Goal: Task Accomplishment & Management: Use online tool/utility

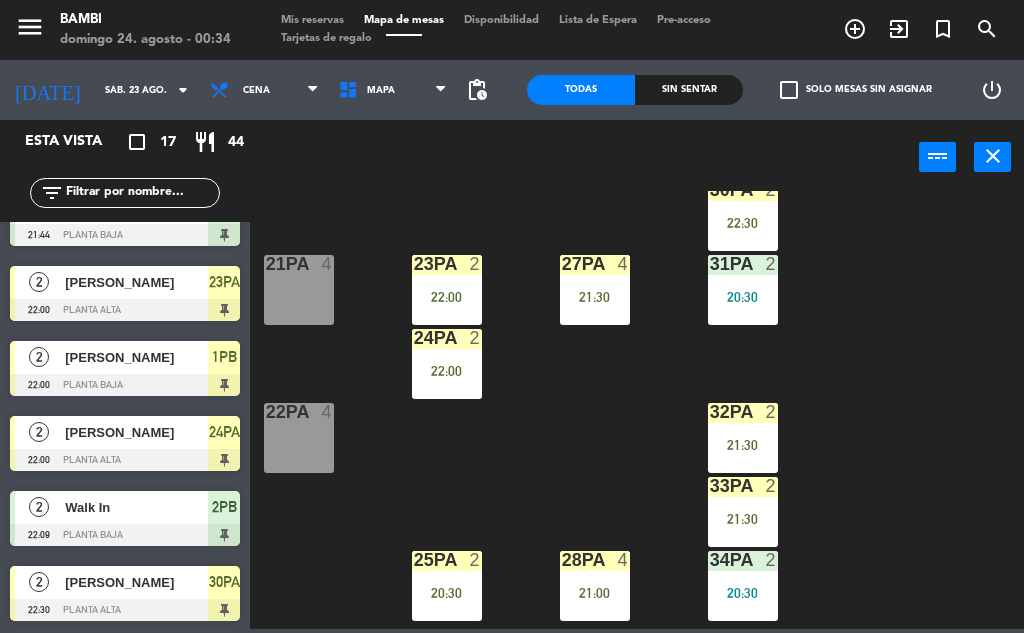
scroll to position [774, 0]
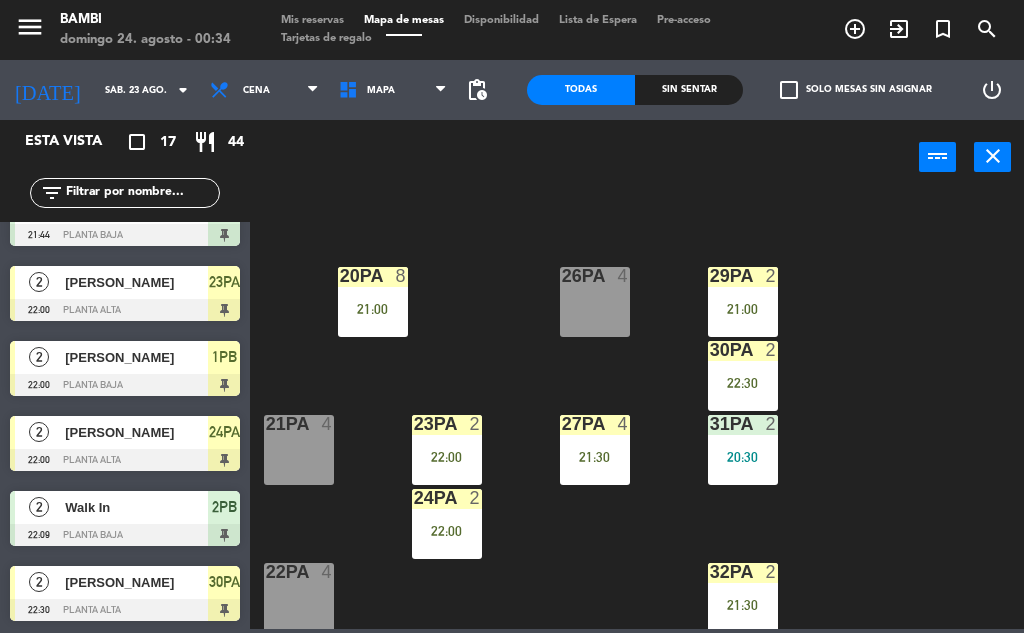
click at [272, 446] on div "21PA 4" at bounding box center [299, 450] width 70 height 70
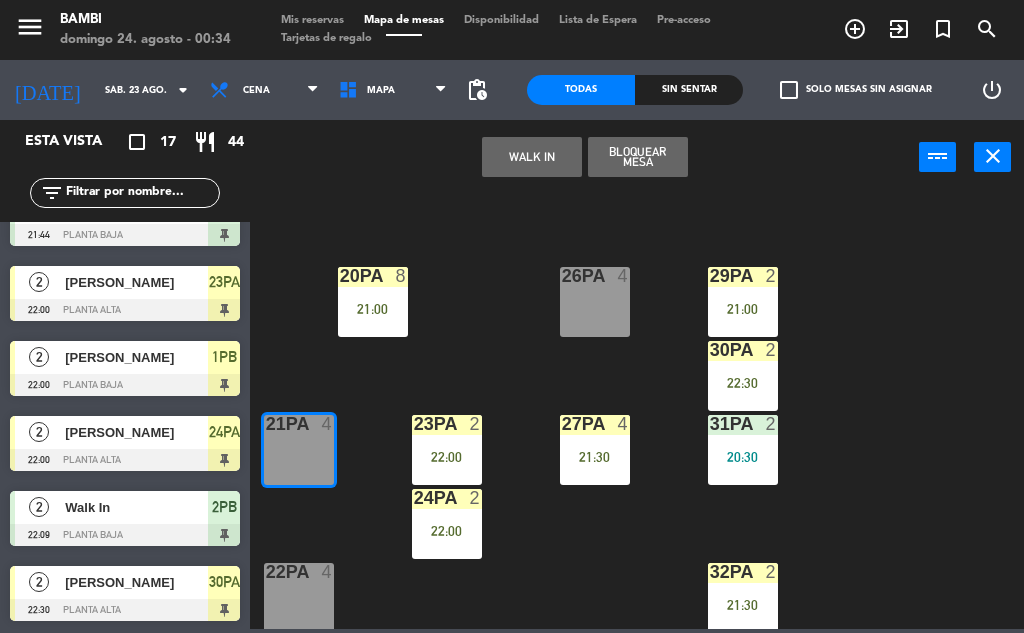
click at [522, 167] on button "WALK IN" at bounding box center [532, 157] width 100 height 40
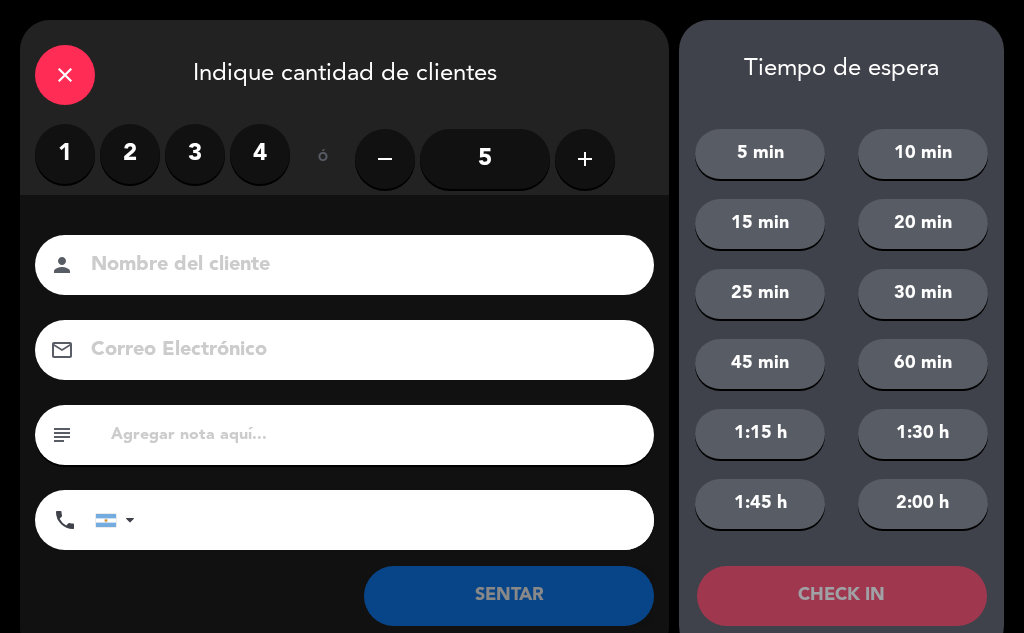
click at [139, 152] on label "2" at bounding box center [130, 154] width 60 height 60
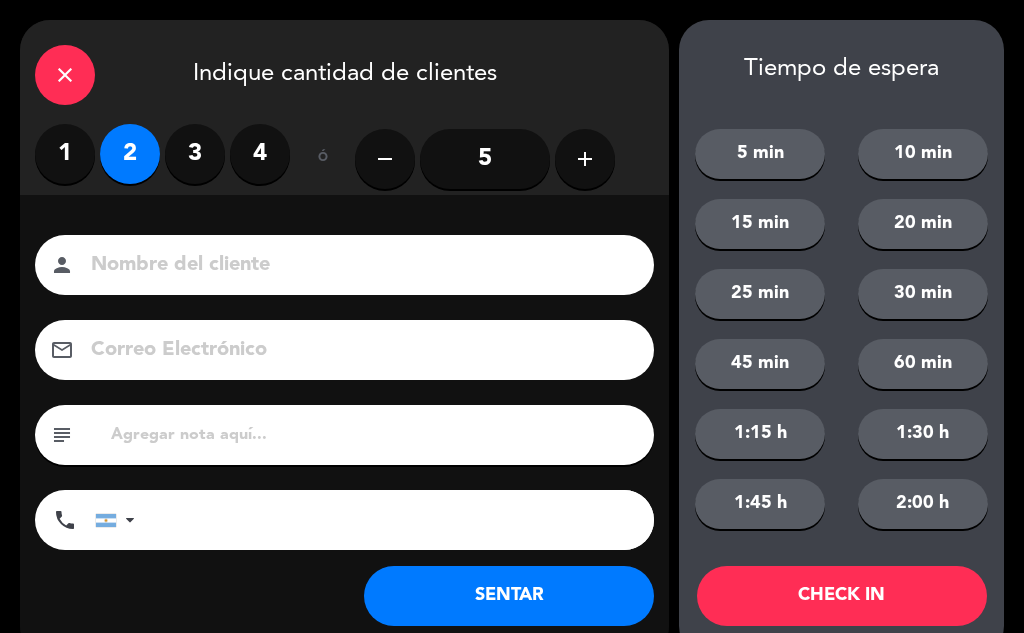
click at [814, 590] on button "CHECK IN" at bounding box center [842, 596] width 290 height 60
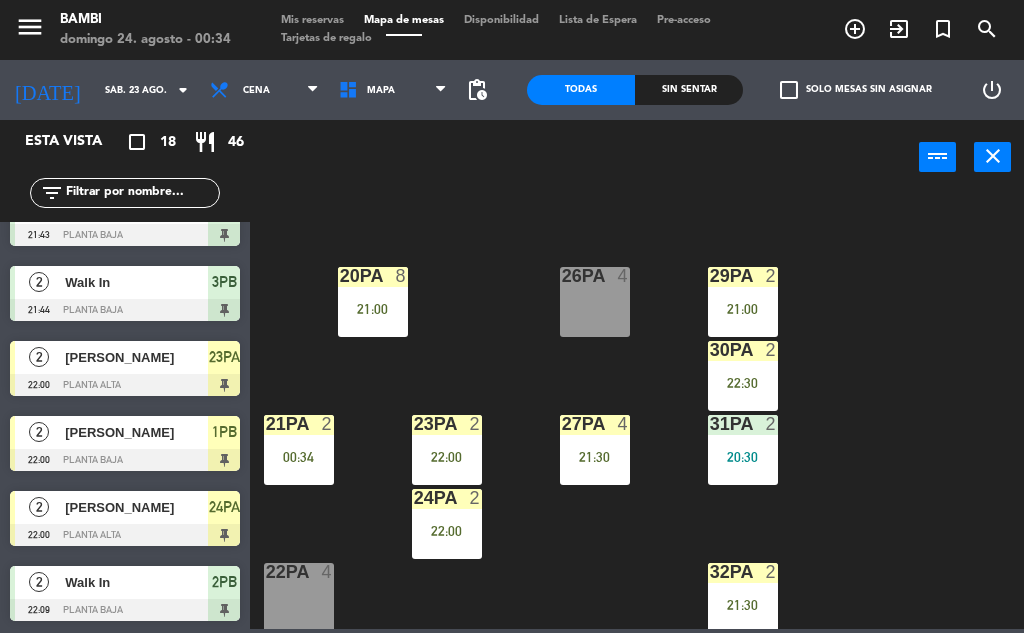
scroll to position [128, 0]
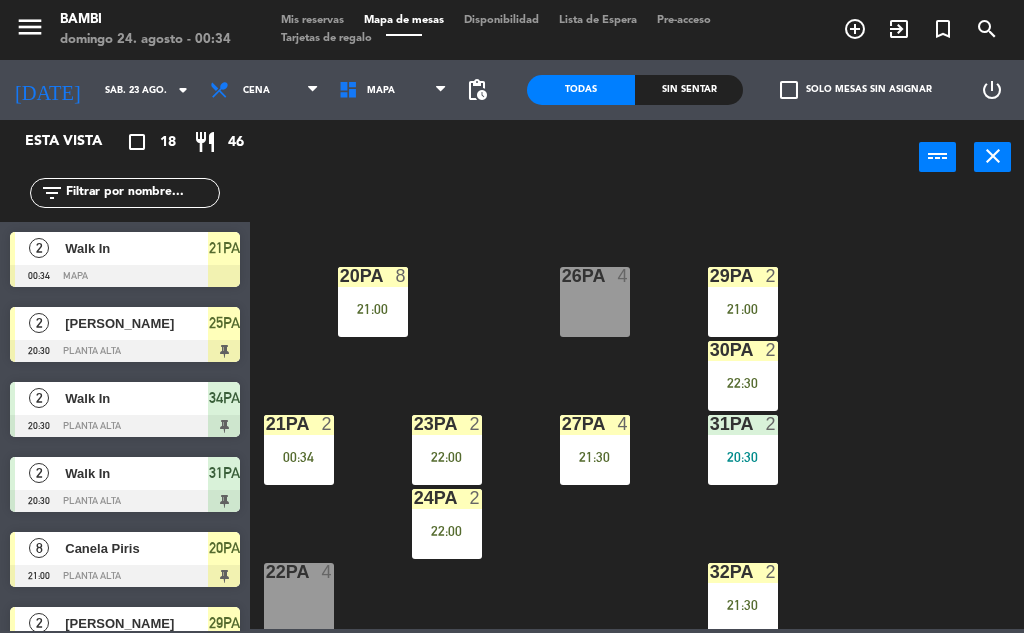
click at [293, 589] on div "22PA 4" at bounding box center [299, 598] width 70 height 70
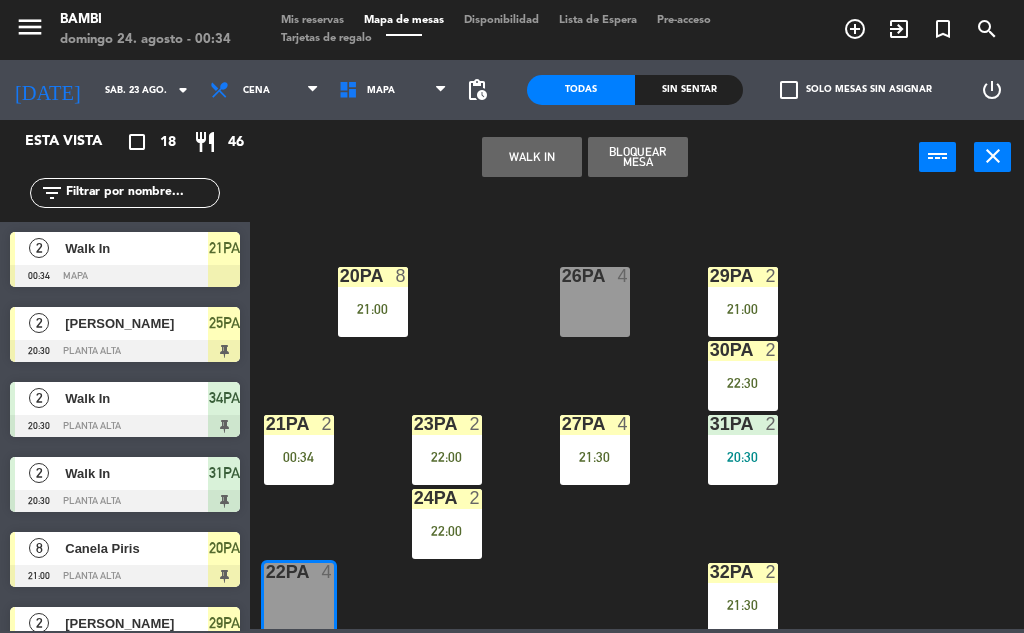
click at [526, 141] on button "WALK IN" at bounding box center [532, 157] width 100 height 40
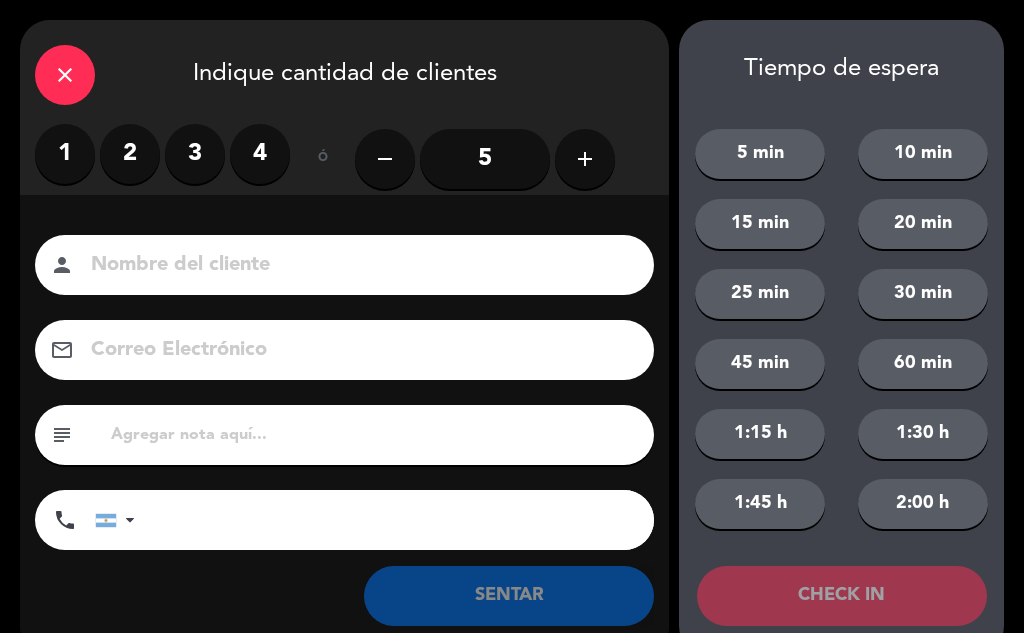
click at [130, 152] on label "2" at bounding box center [130, 154] width 60 height 60
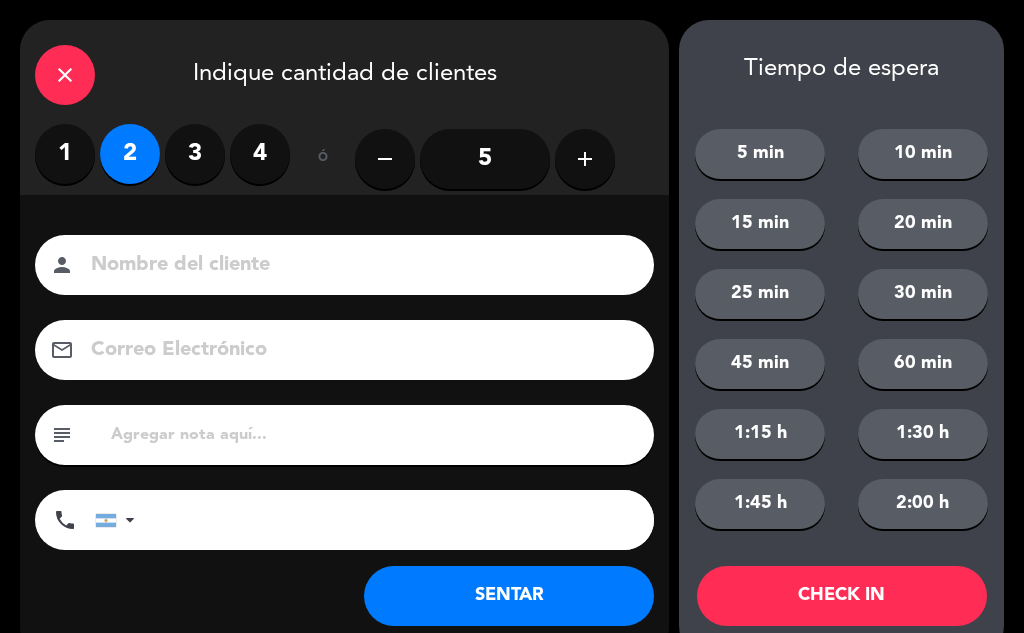
click at [810, 591] on button "CHECK IN" at bounding box center [842, 596] width 290 height 60
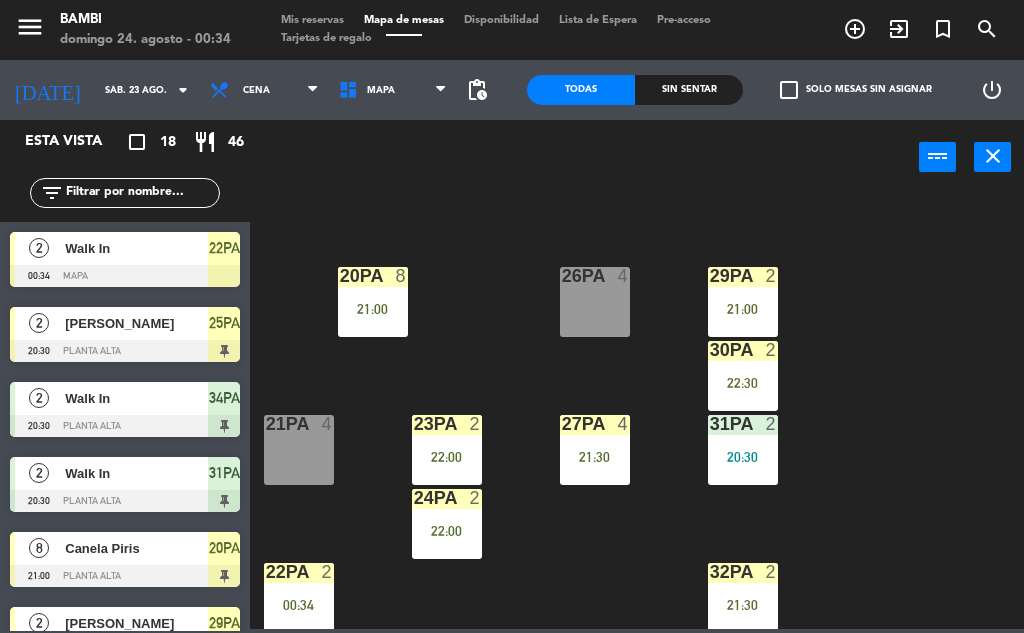
click at [599, 315] on div "26PA 4" at bounding box center [595, 302] width 70 height 70
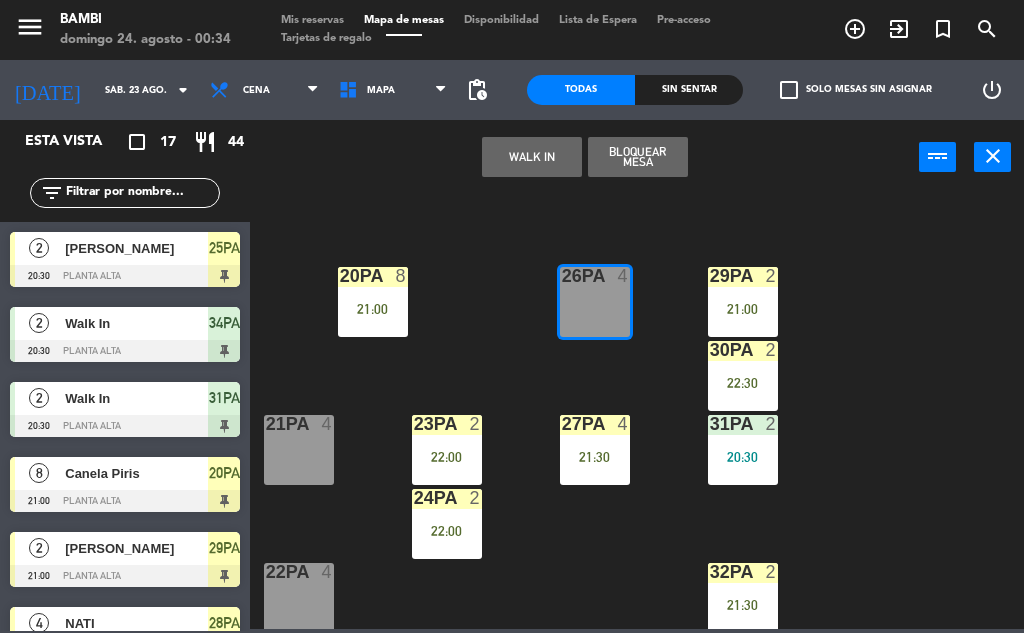
click at [532, 153] on button "WALK IN" at bounding box center [532, 157] width 100 height 40
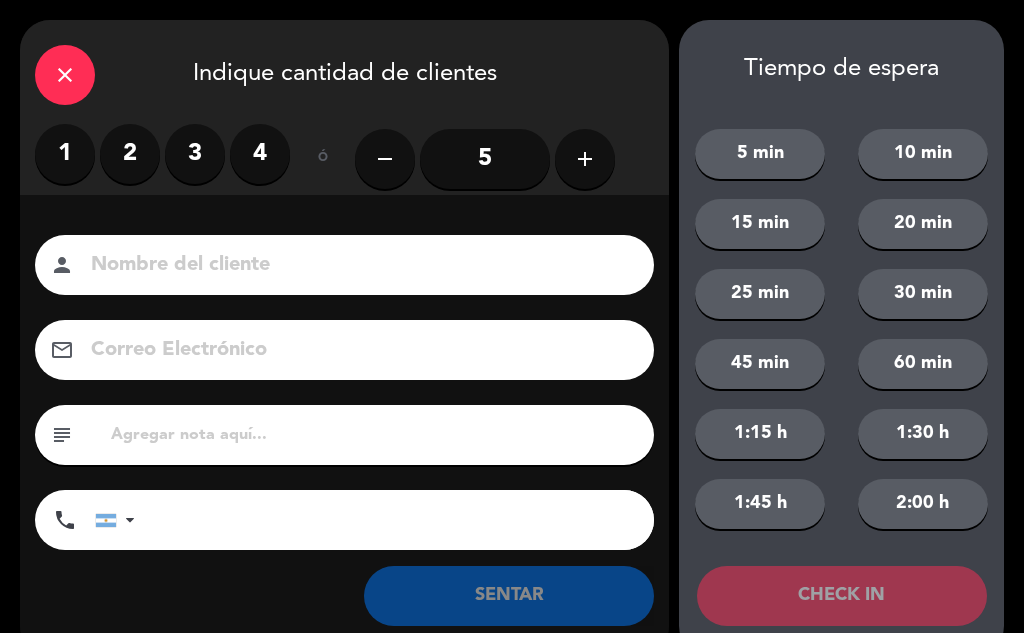
click at [121, 153] on label "2" at bounding box center [130, 154] width 60 height 60
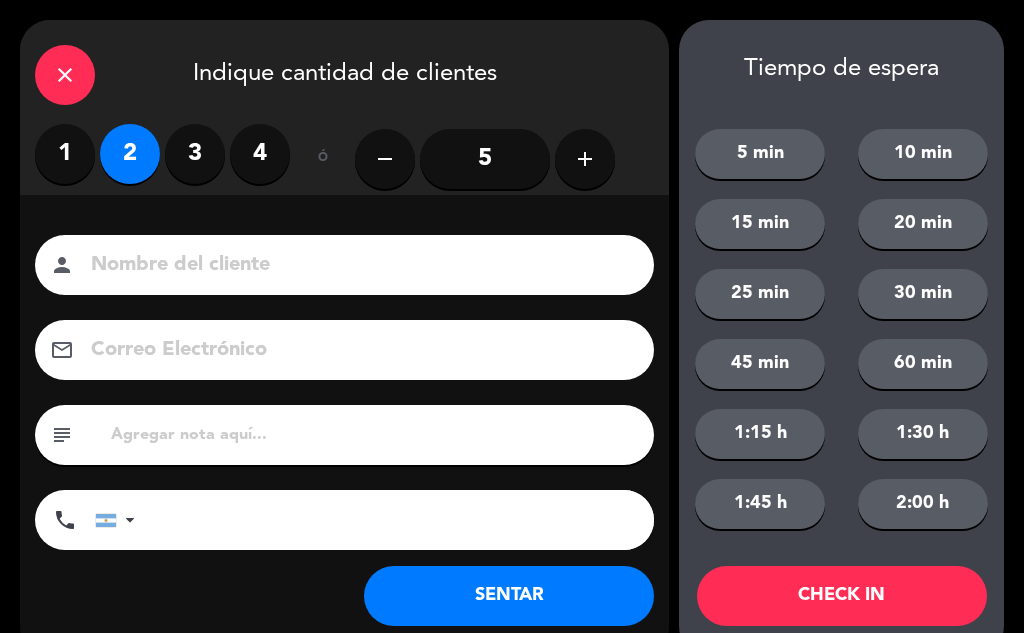
click at [894, 597] on button "CHECK IN" at bounding box center [842, 596] width 290 height 60
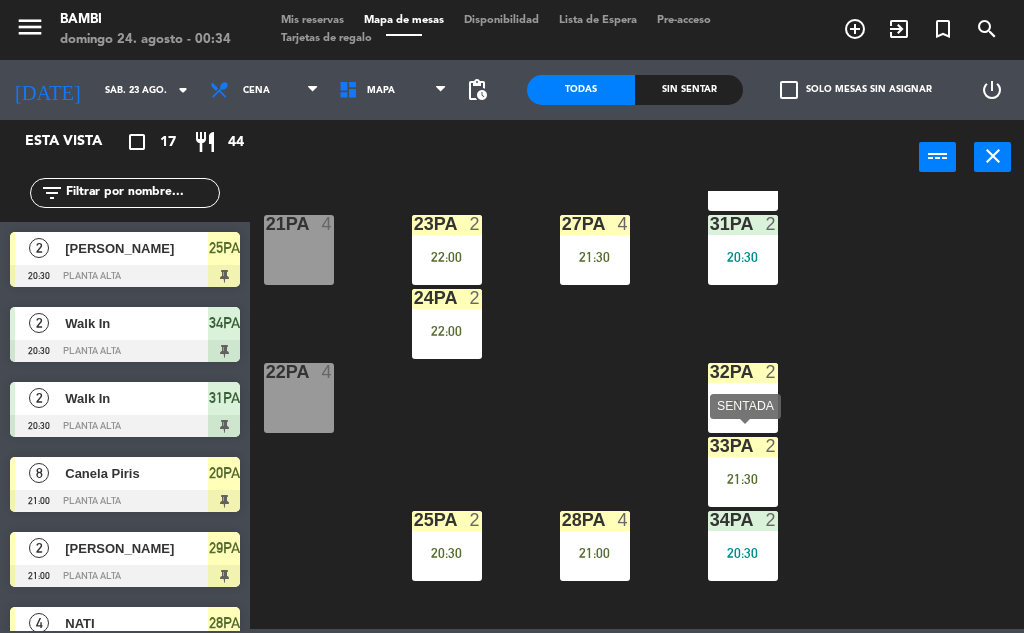
scroll to position [774, 0]
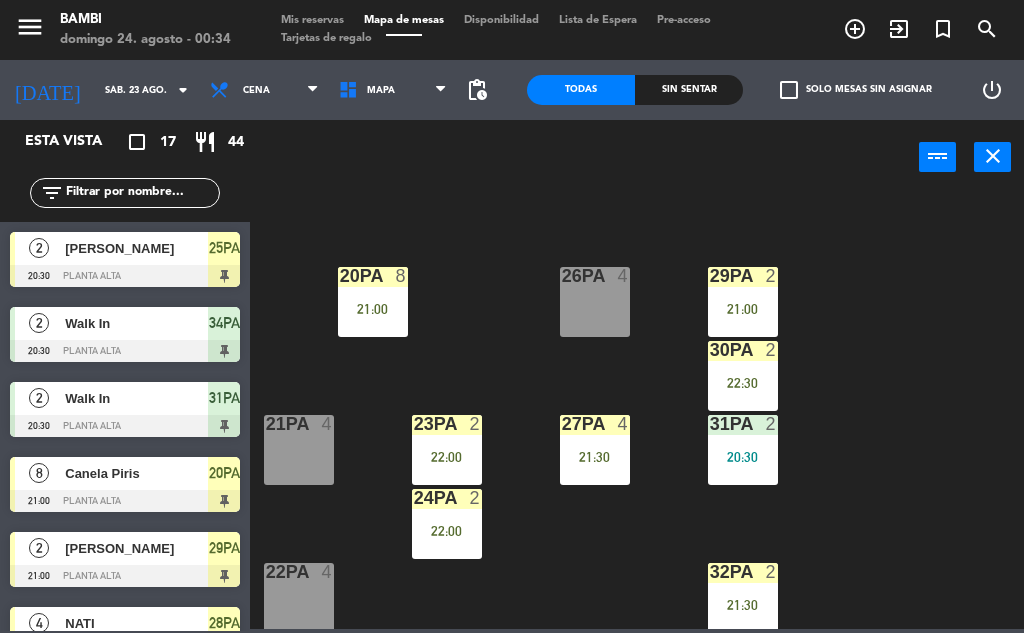
click at [277, 594] on div "22PA 4" at bounding box center [299, 598] width 70 height 70
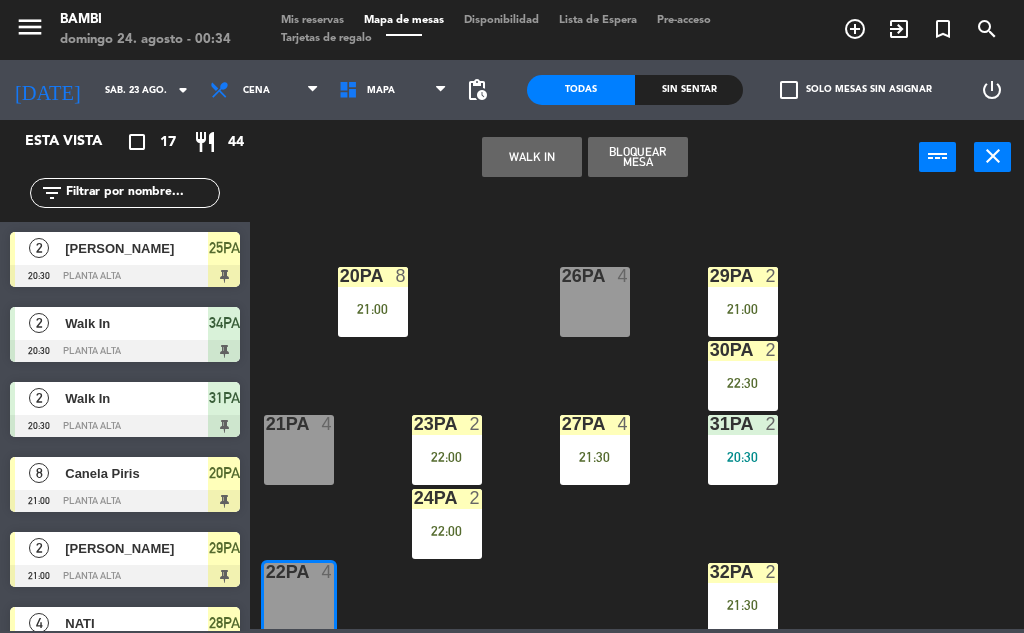
click at [511, 147] on button "WALK IN" at bounding box center [532, 157] width 100 height 40
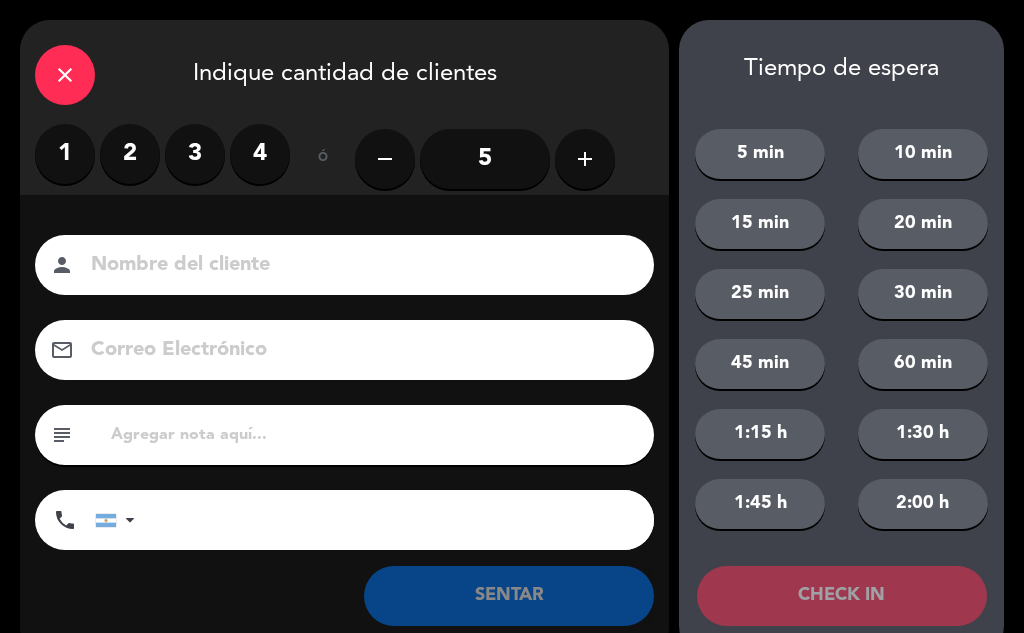
click at [122, 149] on label "2" at bounding box center [130, 154] width 60 height 60
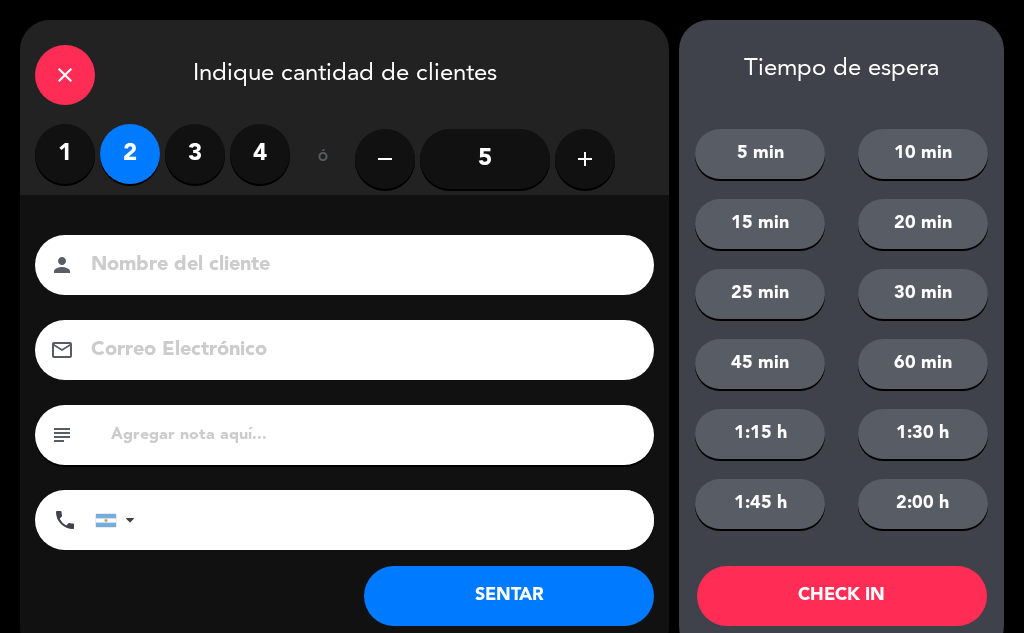
click at [913, 596] on button "CHECK IN" at bounding box center [842, 596] width 290 height 60
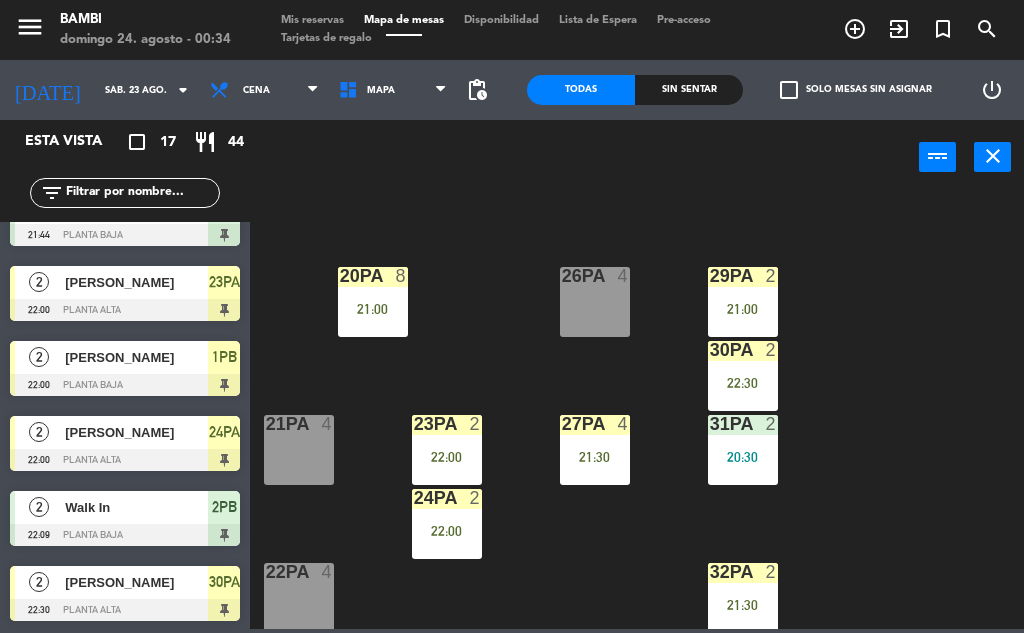
click at [292, 450] on div "21PA 4" at bounding box center [299, 450] width 70 height 70
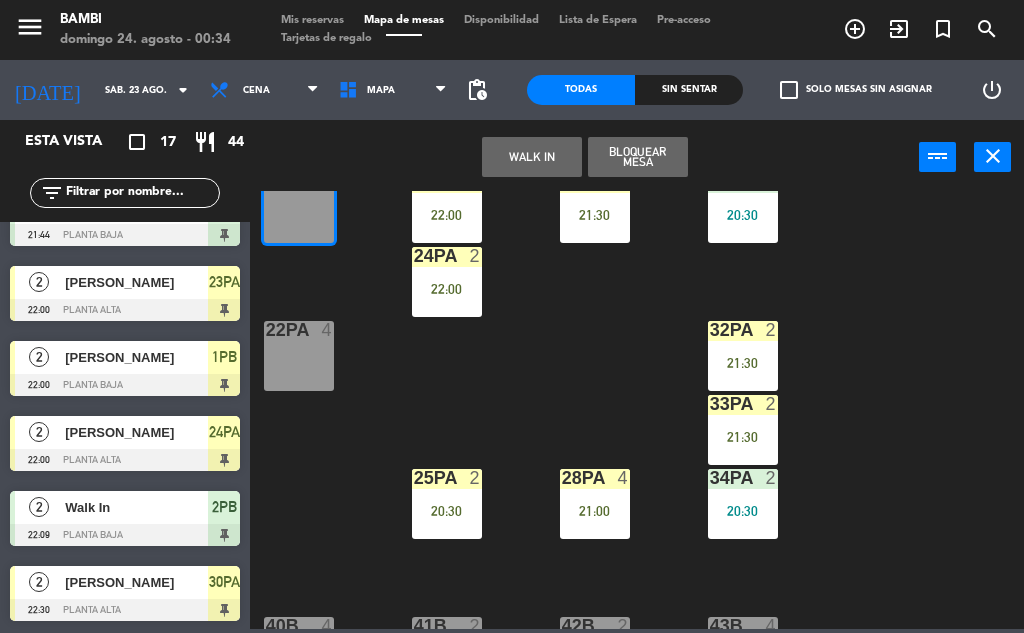
scroll to position [1074, 0]
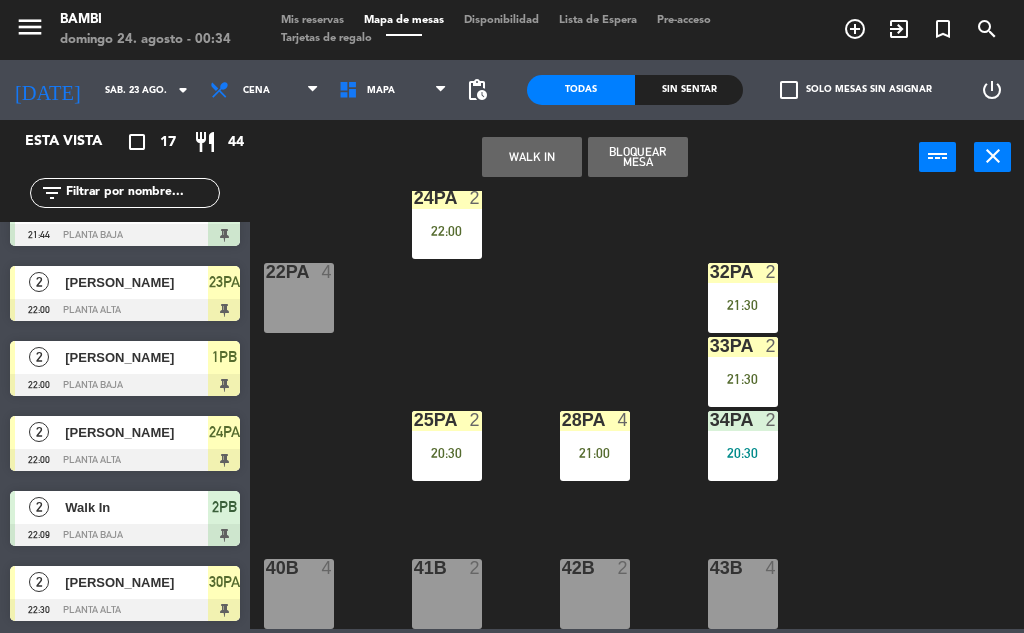
click at [326, 294] on div "22PA 4" at bounding box center [299, 298] width 70 height 70
click at [528, 161] on button "WALK IN" at bounding box center [532, 157] width 100 height 40
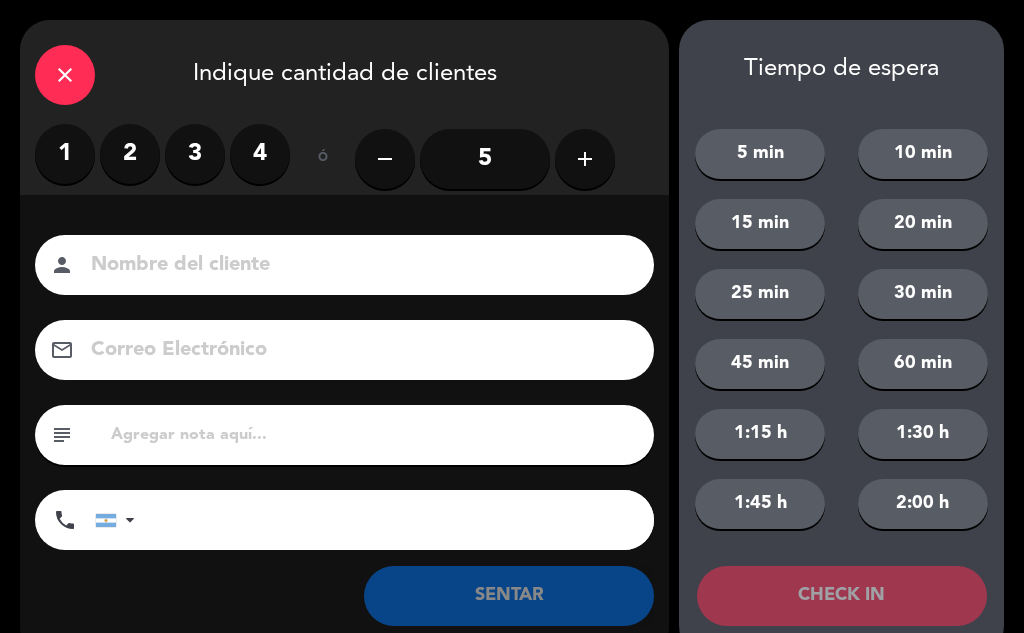
click at [199, 153] on label "3" at bounding box center [195, 154] width 60 height 60
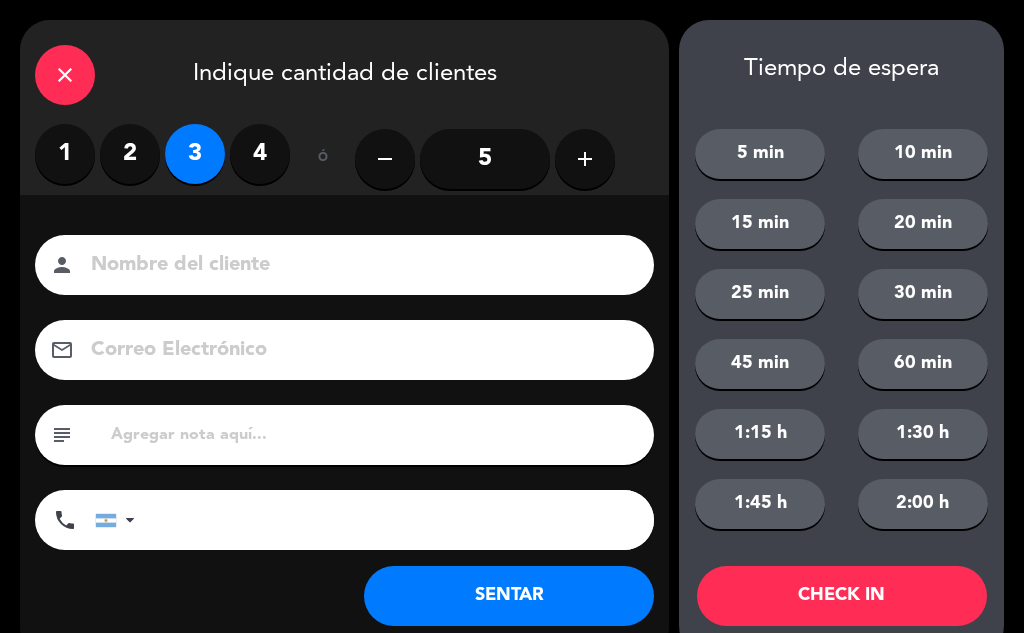
click at [798, 598] on button "CHECK IN" at bounding box center [842, 596] width 290 height 60
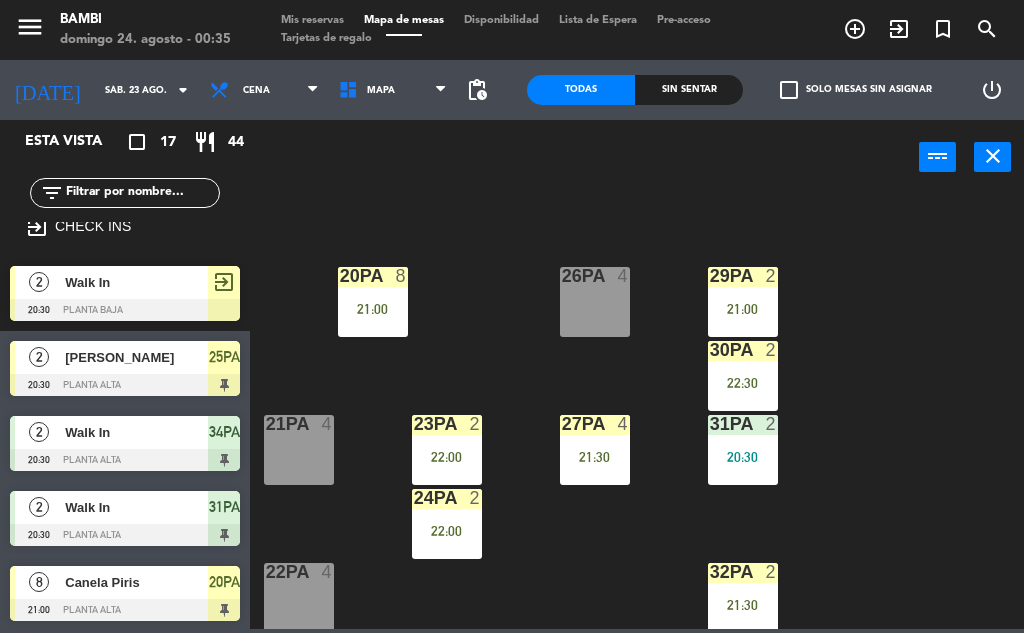
scroll to position [0, 0]
